Goal: Transaction & Acquisition: Purchase product/service

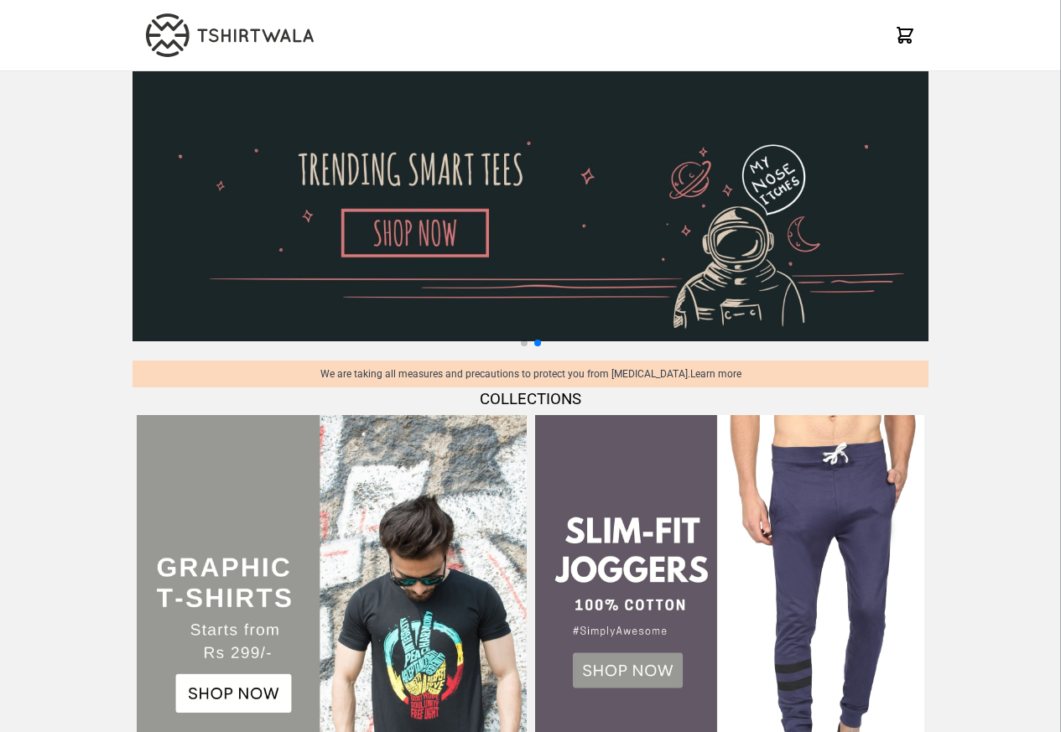
click at [393, 378] on div "We are taking all measures and precautions to protect you from [MEDICAL_DATA]. …" at bounding box center [531, 374] width 796 height 27
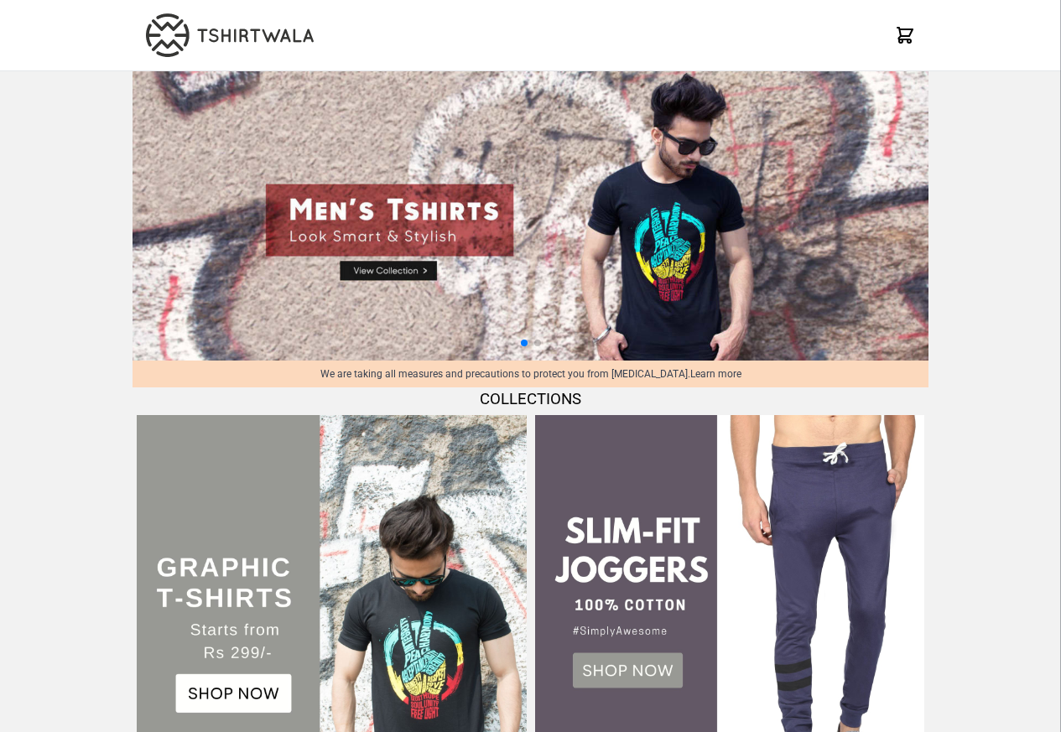
click at [231, 664] on img at bounding box center [331, 609] width 389 height 389
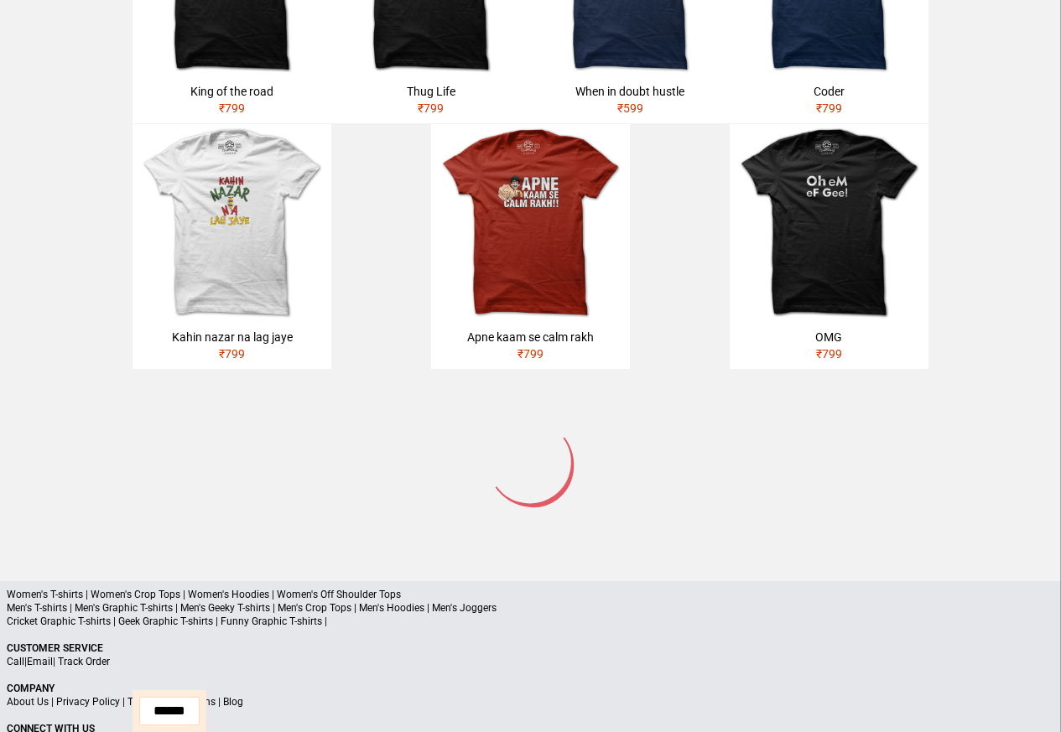
scroll to position [801, 0]
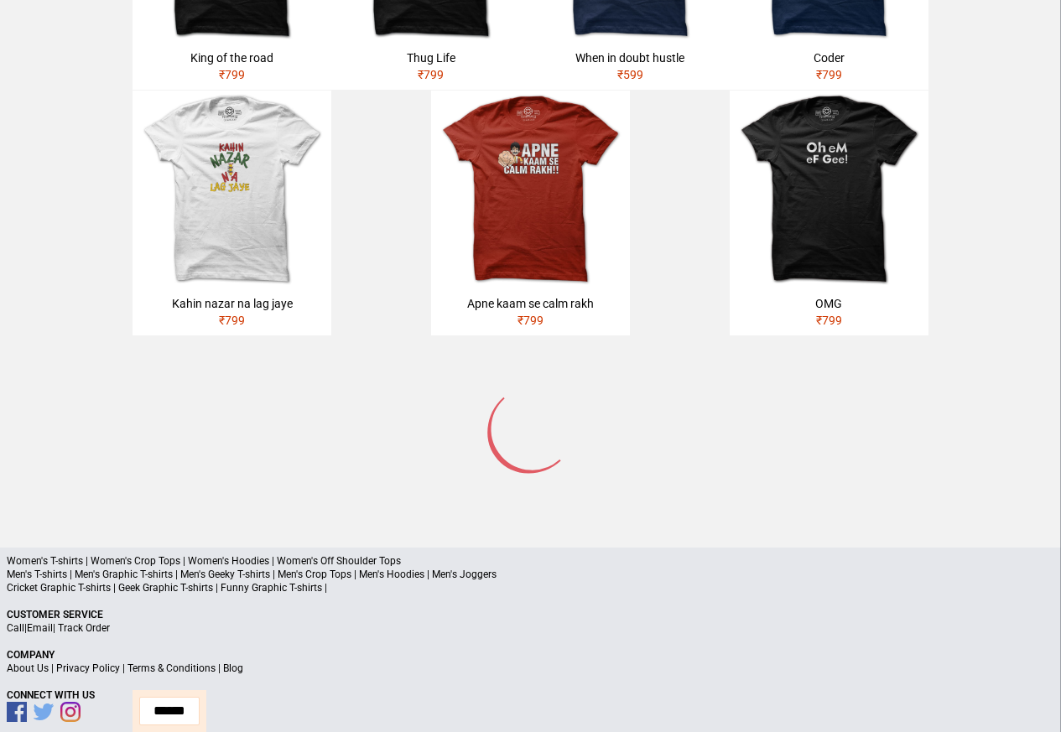
click at [84, 568] on p "Men's T-shirts | Men's Graphic T-shirts | Men's Geeky T-shirts | Men's Crop Top…" at bounding box center [531, 574] width 1048 height 13
click at [76, 568] on p "Men's T-shirts | Men's Graphic T-shirts | Men's Geeky T-shirts | Men's Crop Top…" at bounding box center [531, 574] width 1048 height 13
click at [65, 568] on p "Men's T-shirts | Men's Graphic T-shirts | Men's Geeky T-shirts | Men's Crop Top…" at bounding box center [531, 574] width 1048 height 13
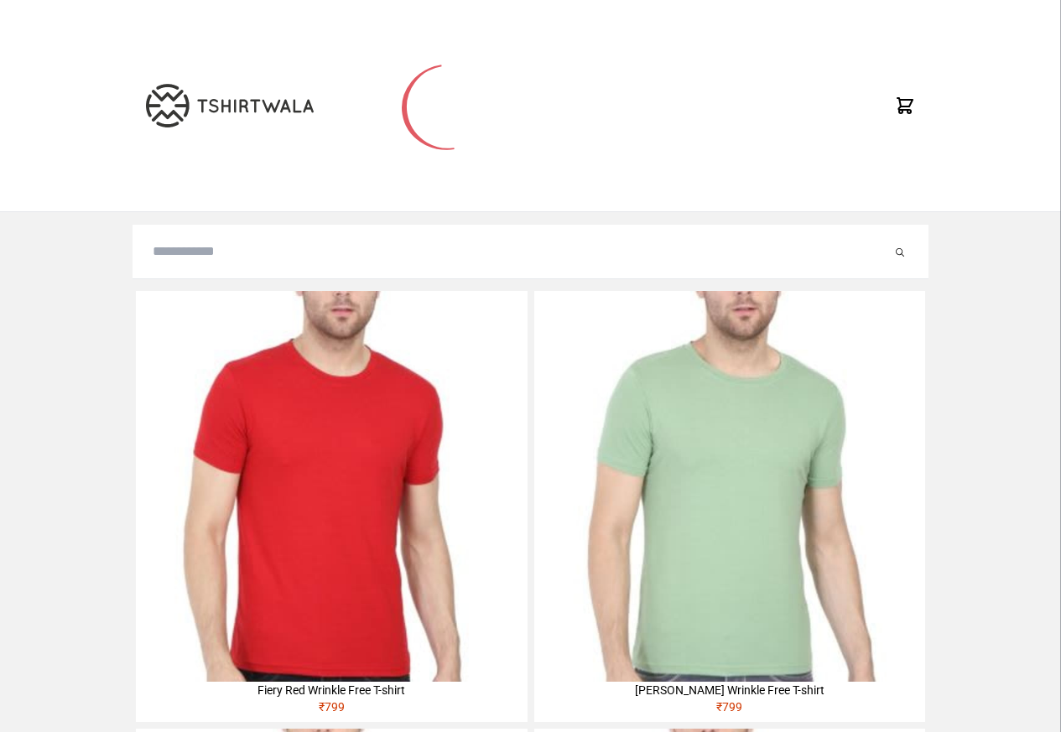
click at [186, 261] on input "search" at bounding box center [522, 252] width 739 height 20
paste input "******"
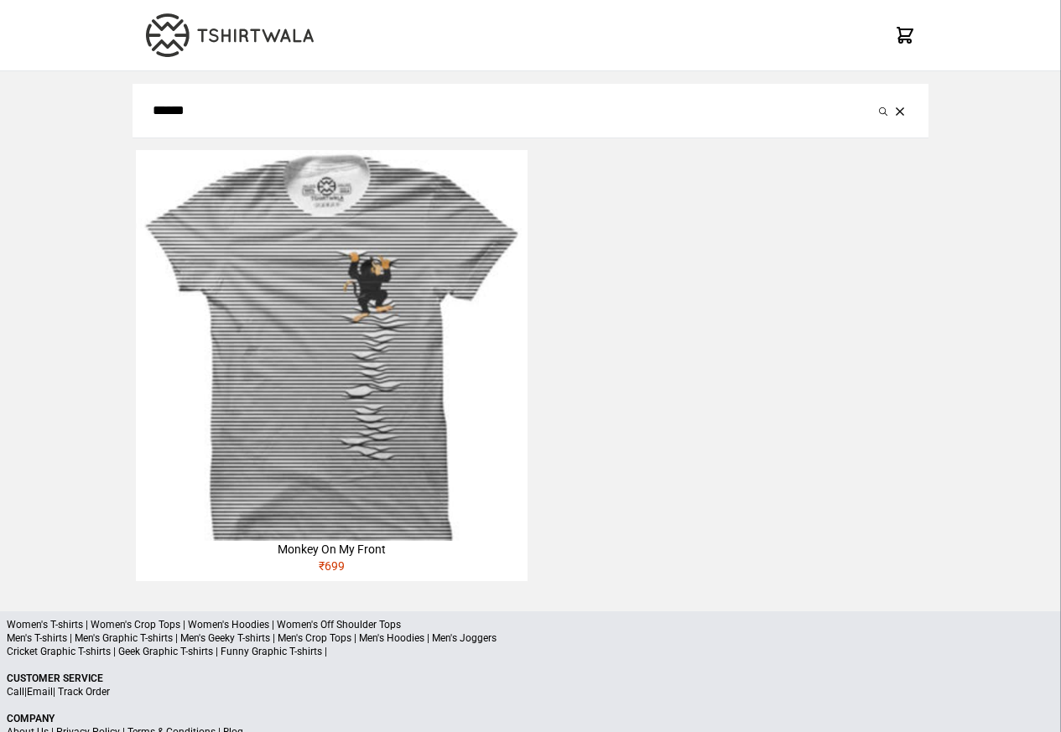
type input "******"
click at [875, 101] on button "submit" at bounding box center [883, 111] width 17 height 20
click at [332, 553] on div "Monkey On My Front" at bounding box center [331, 549] width 391 height 17
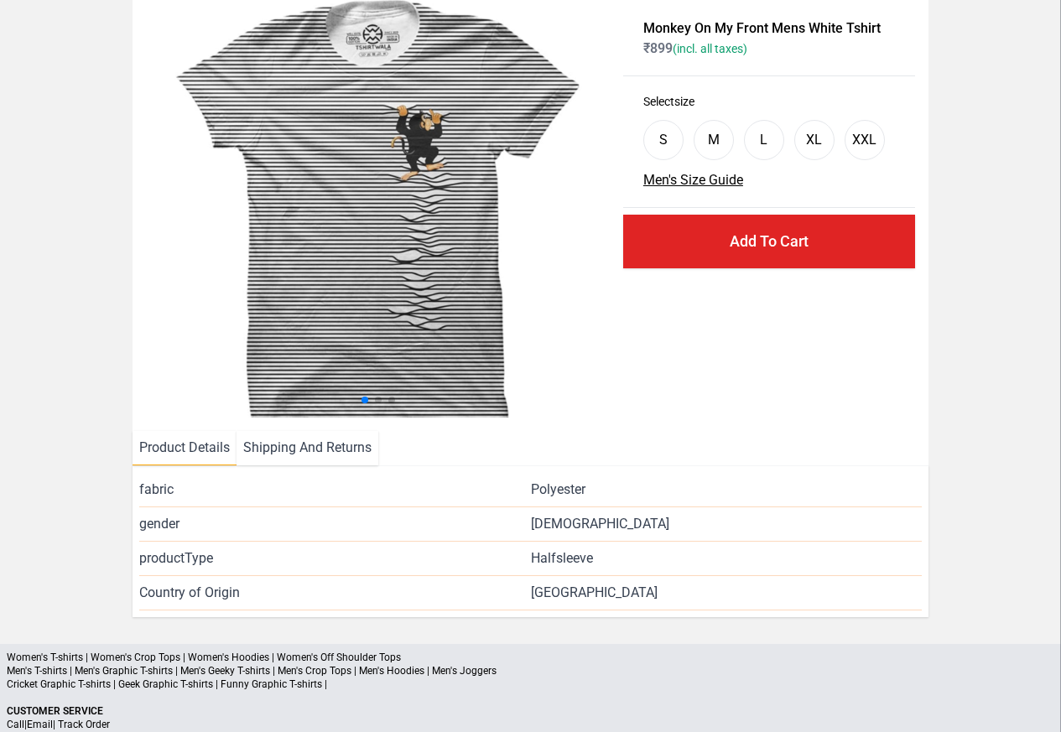
scroll to position [203, 0]
